Goal: Task Accomplishment & Management: Manage account settings

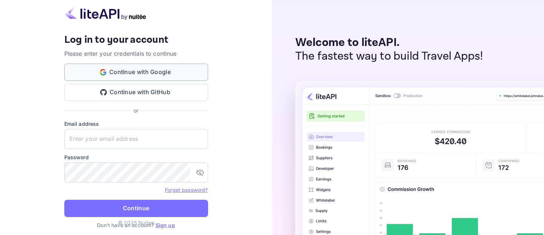
type input "[EMAIL_ADDRESS][DOMAIN_NAME]"
click at [153, 75] on button "Continue with Google" at bounding box center [136, 72] width 144 height 17
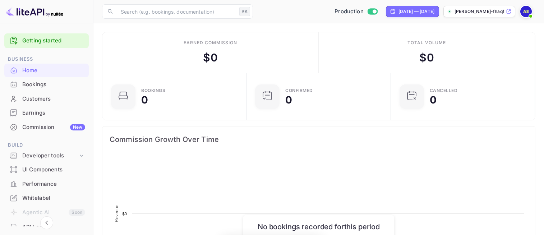
scroll to position [117, 140]
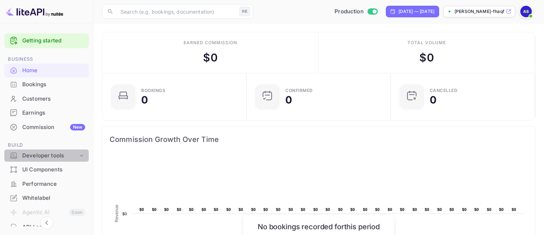
click at [78, 157] on icon at bounding box center [81, 155] width 7 height 7
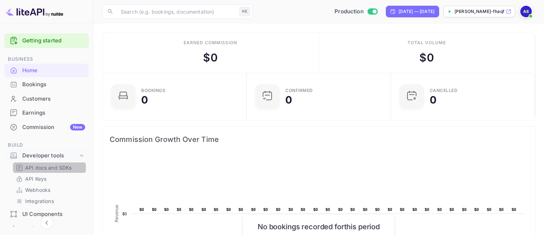
click at [59, 167] on p "API docs and SDKs" at bounding box center [48, 168] width 47 height 8
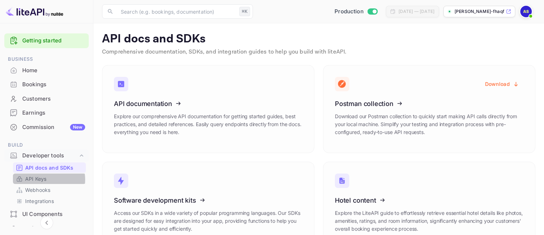
click at [41, 180] on p "API Keys" at bounding box center [35, 179] width 21 height 8
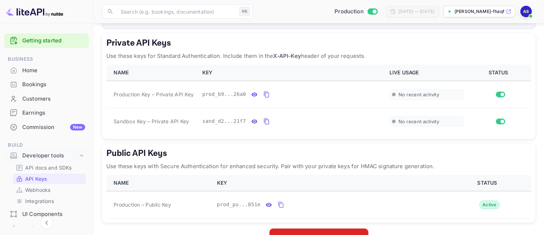
scroll to position [142, 0]
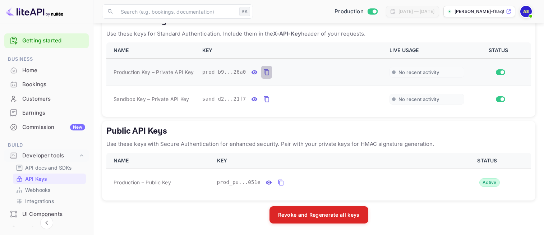
click at [268, 76] on icon "private api keys table" at bounding box center [266, 72] width 6 height 9
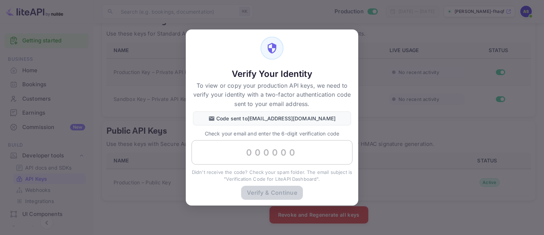
click at [302, 152] on input "text" at bounding box center [271, 152] width 161 height 24
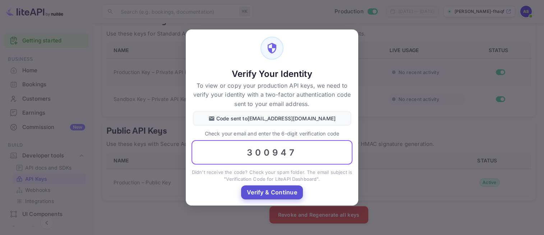
type input "300947"
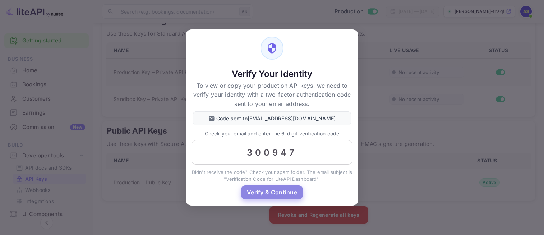
click at [283, 190] on button "Verify & Continue" at bounding box center [272, 192] width 62 height 14
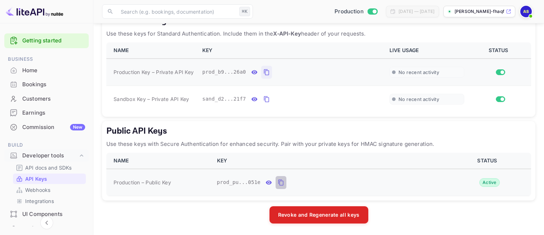
click at [283, 184] on icon "public api keys table" at bounding box center [281, 182] width 6 height 9
